Goal: Information Seeking & Learning: Learn about a topic

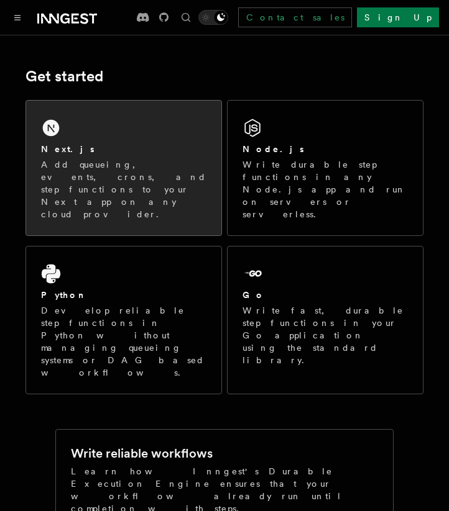
scroll to position [175, 0]
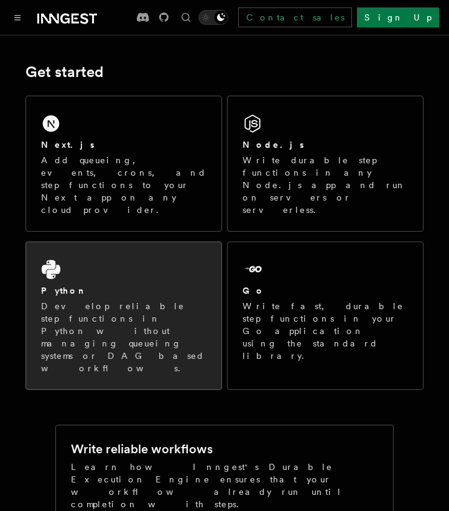
click at [91, 242] on div "Python Develop reliable step functions in Python without managing queueing syst…" at bounding box center [123, 315] width 195 height 147
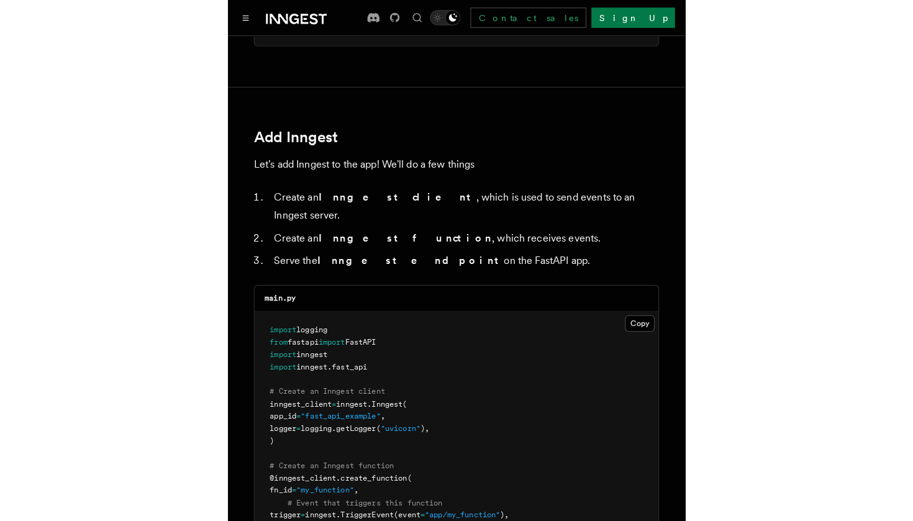
scroll to position [654, 0]
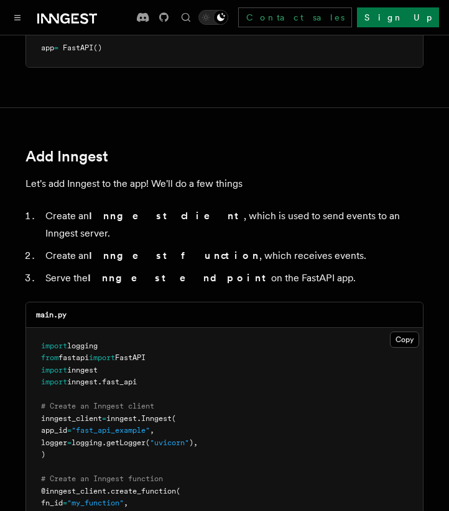
click at [124, 219] on strong "Inngest client" at bounding box center [166, 216] width 155 height 12
click at [150, 219] on strong "Inngest client" at bounding box center [166, 216] width 155 height 12
click at [178, 218] on li "Create an Inngest client , which is used to send events to an Inngest server." at bounding box center [233, 225] width 382 height 35
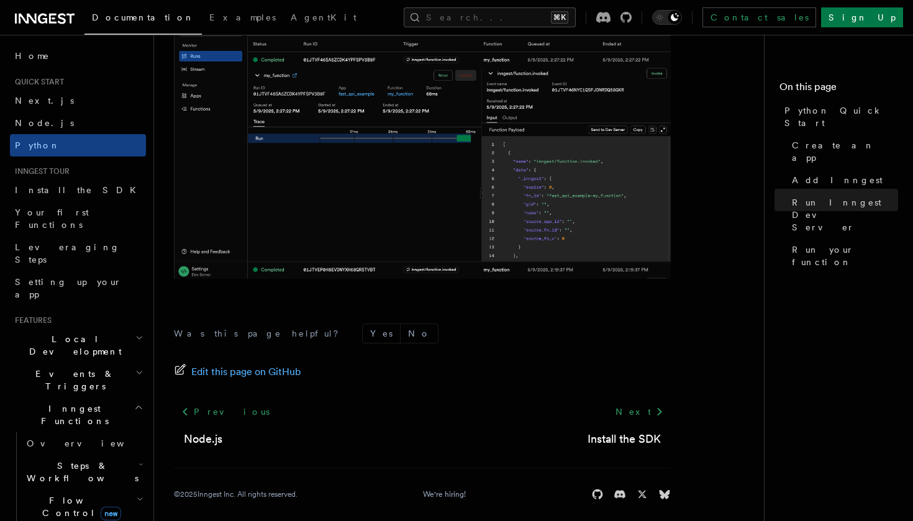
scroll to position [2610, 0]
click at [86, 153] on link "Python" at bounding box center [78, 145] width 136 height 22
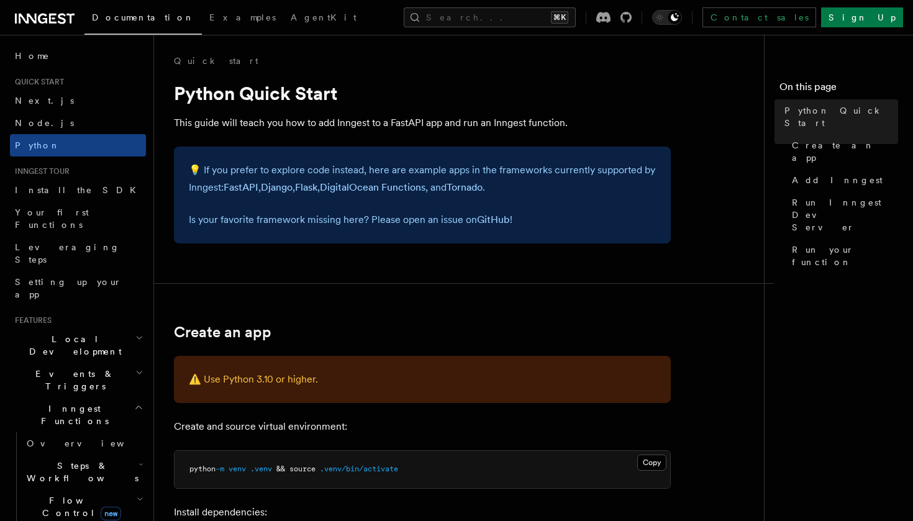
click at [135, 333] on icon "button" at bounding box center [139, 338] width 8 height 10
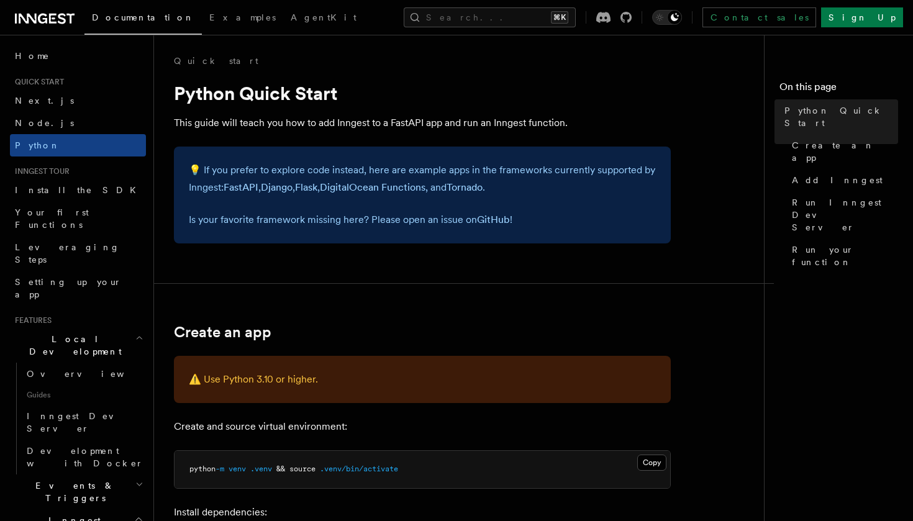
click at [142, 333] on icon "button" at bounding box center [139, 338] width 8 height 10
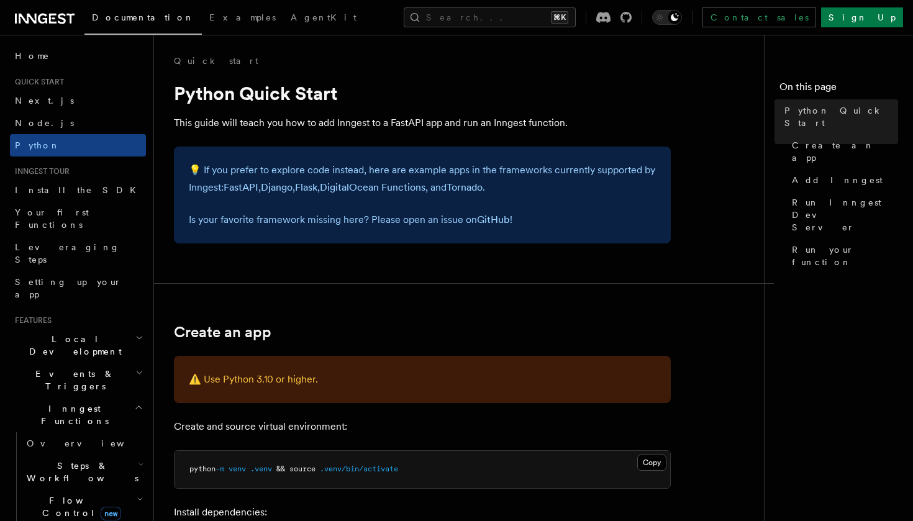
click at [137, 368] on icon "button" at bounding box center [139, 373] width 8 height 10
click at [139, 403] on icon "button" at bounding box center [138, 408] width 9 height 10
click at [139, 406] on icon "button" at bounding box center [139, 407] width 6 height 3
click at [139, 403] on icon "button" at bounding box center [138, 408] width 9 height 10
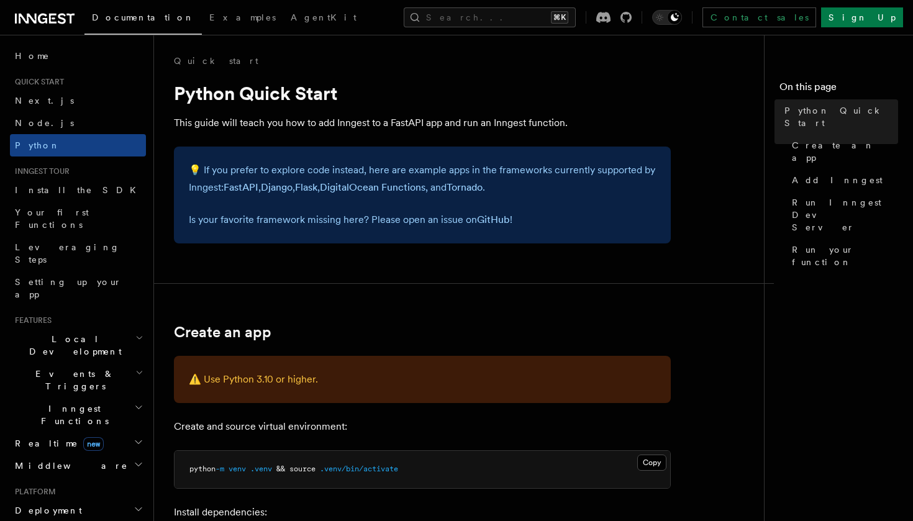
click at [139, 406] on icon "button" at bounding box center [139, 407] width 6 height 3
click at [140, 455] on h2 "Steps & Workflows" at bounding box center [84, 472] width 124 height 35
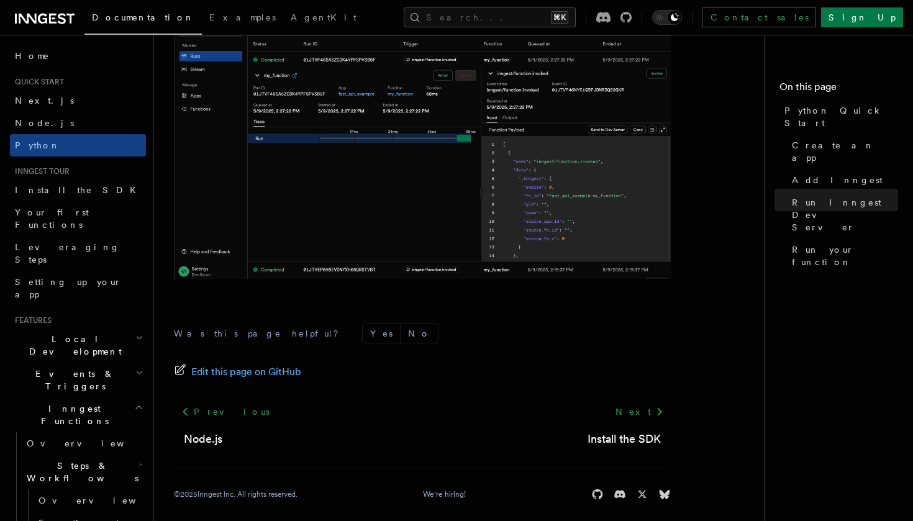
scroll to position [2610, 0]
click at [448, 401] on link "Next" at bounding box center [639, 412] width 63 height 22
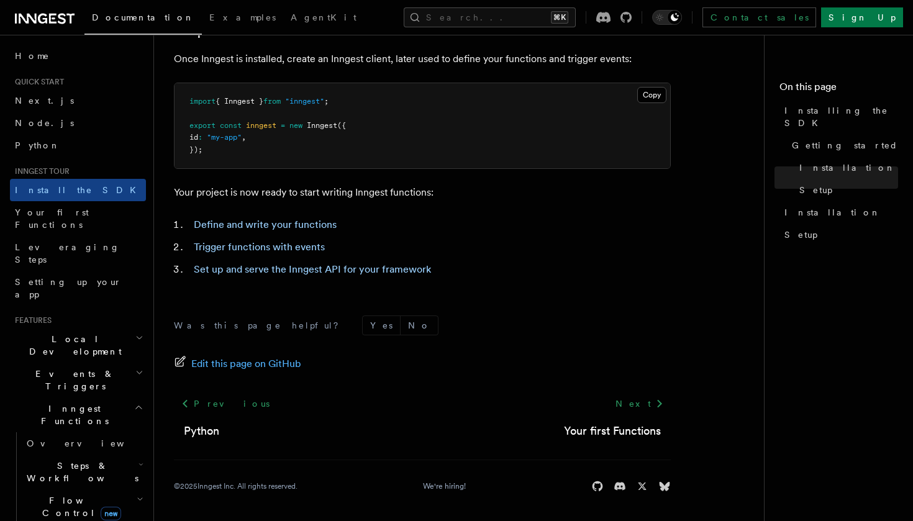
scroll to position [510, 0]
click at [640, 395] on link "Next" at bounding box center [639, 404] width 63 height 22
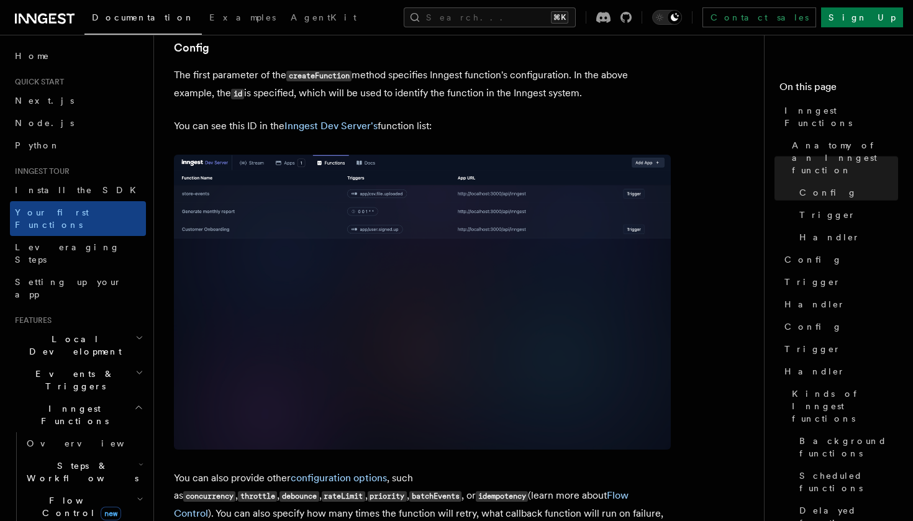
scroll to position [780, 0]
